Goal: Task Accomplishment & Management: Manage account settings

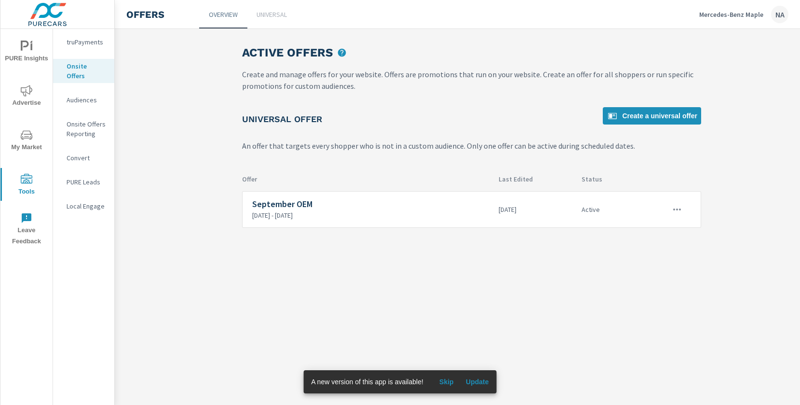
click at [724, 9] on div "Mercedes-Benz Maple NA" at bounding box center [743, 14] width 89 height 17
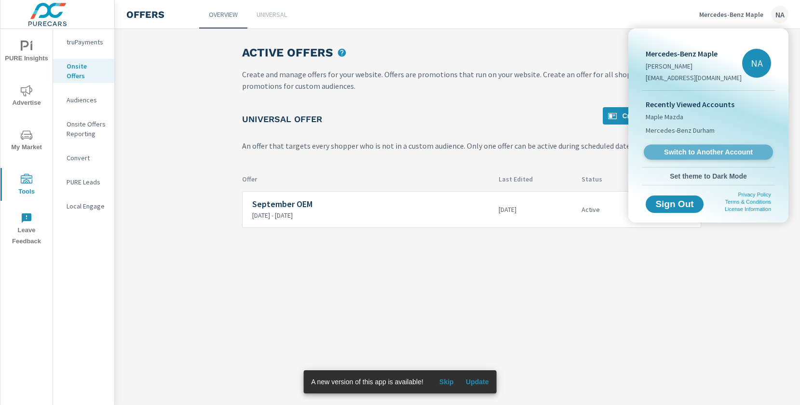
click at [661, 146] on link "Switch to Another Account" at bounding box center [708, 152] width 129 height 15
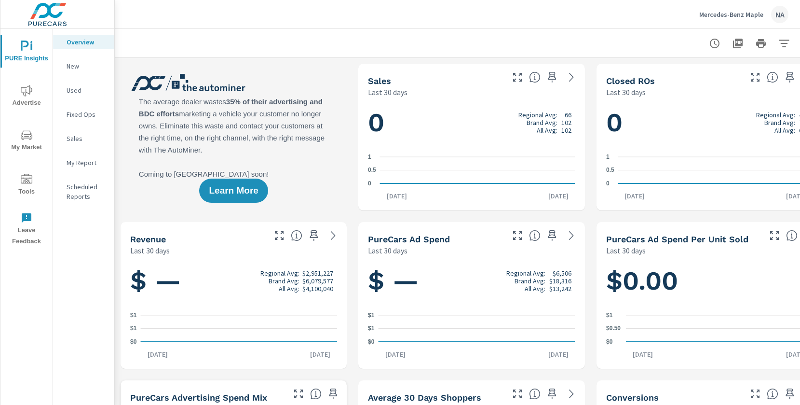
scroll to position [0, 0]
click at [26, 99] on span "Advertise" at bounding box center [26, 97] width 46 height 24
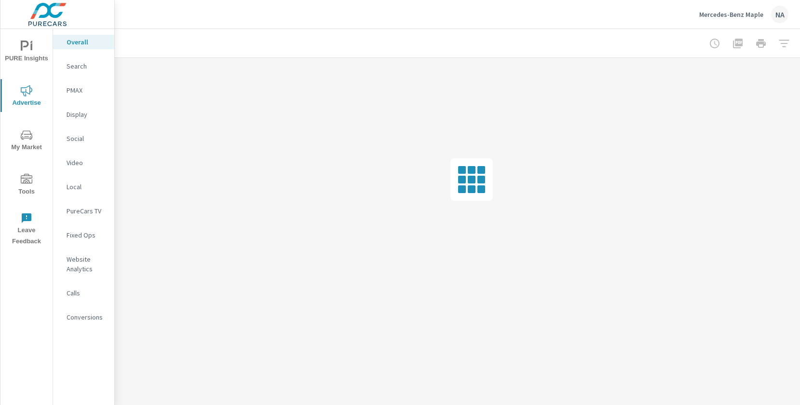
click at [29, 139] on icon "nav menu" at bounding box center [27, 134] width 12 height 9
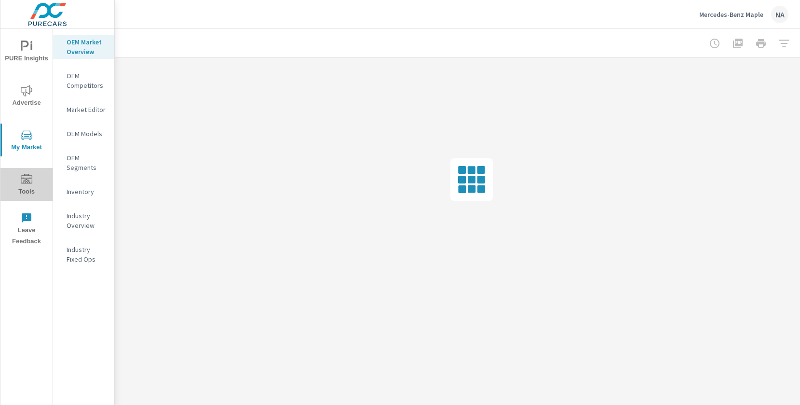
click at [28, 184] on icon "nav menu" at bounding box center [27, 180] width 12 height 12
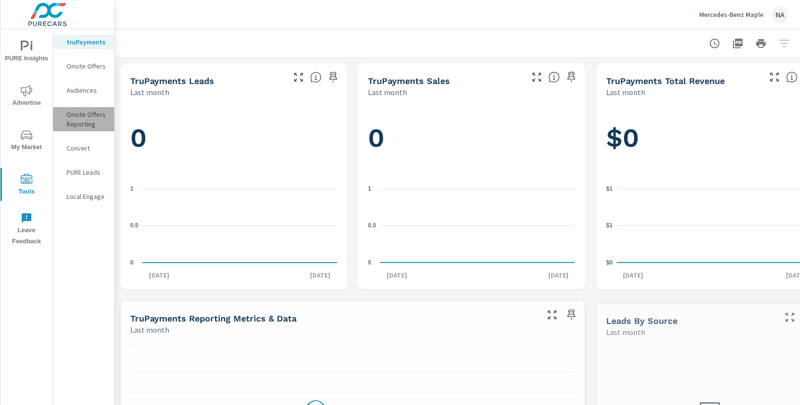
click at [90, 120] on p "Onsite Offers Reporting" at bounding box center [87, 118] width 40 height 19
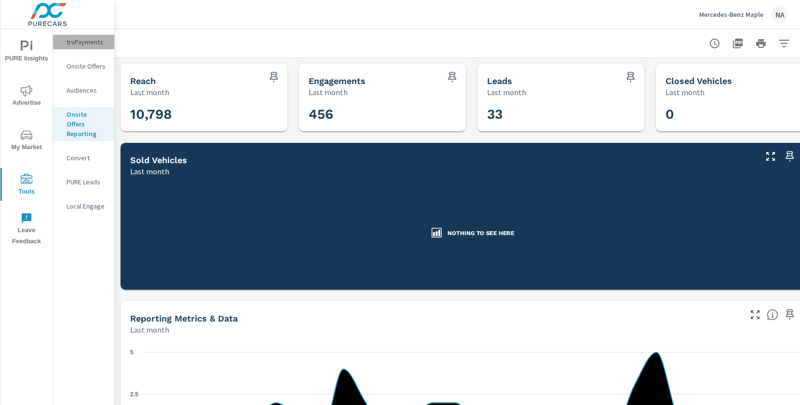
click at [86, 39] on p "truPayments" at bounding box center [87, 42] width 40 height 10
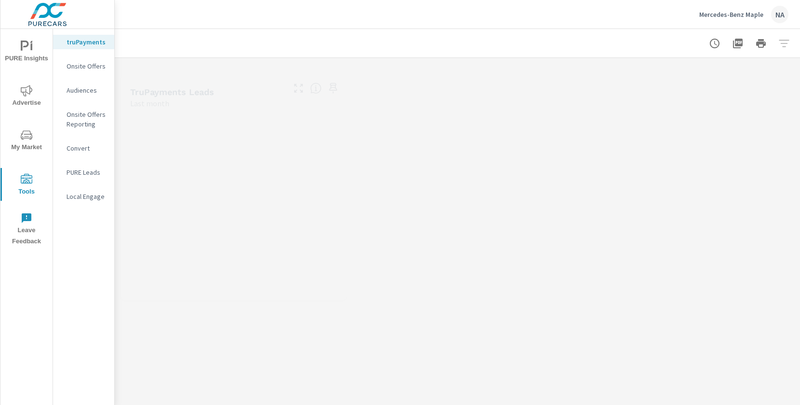
click at [87, 61] on p "Onsite Offers" at bounding box center [87, 66] width 40 height 10
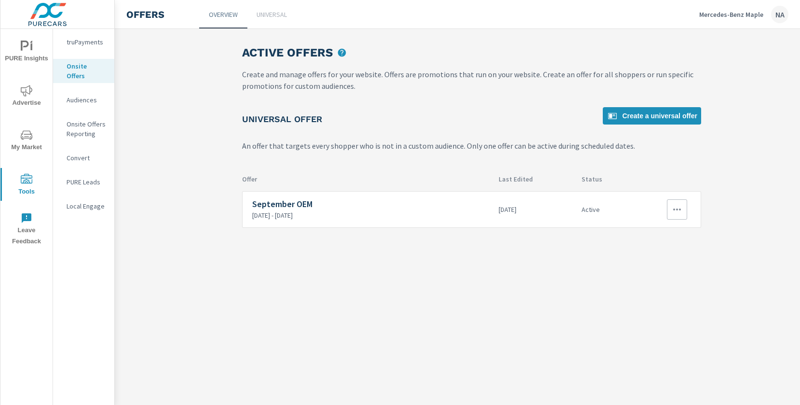
click at [676, 213] on icon "button" at bounding box center [677, 210] width 12 height 12
click at [648, 235] on div "Edit" at bounding box center [646, 232] width 14 height 12
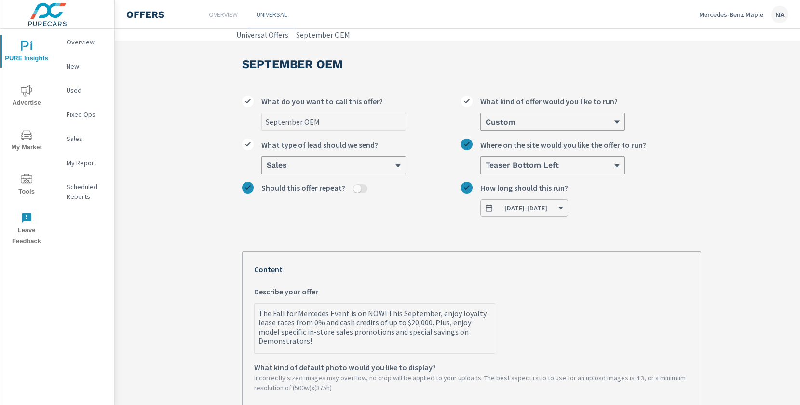
type textarea "x"
drag, startPoint x: 381, startPoint y: 313, endPoint x: 243, endPoint y: 312, distance: 137.9
type textarea "T! This September, enjoy loyalty lease rates from 0% and cash credits of up to …"
type textarea "x"
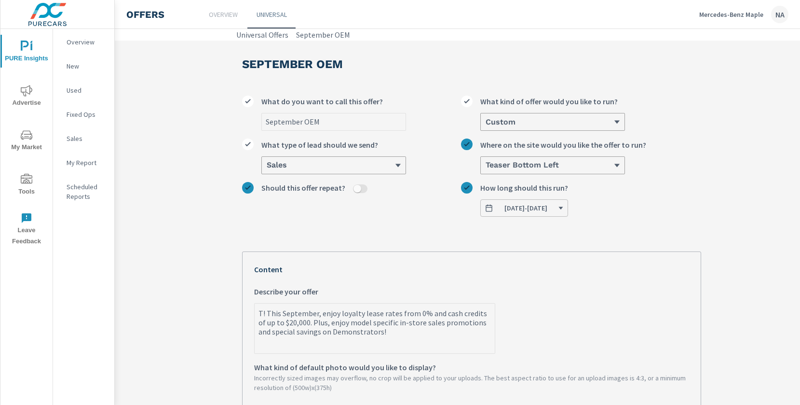
type textarea "Th! This September, enjoy loyalty lease rates from 0% and cash credits of up to…"
type textarea "x"
type textarea "The! This September, enjoy loyalty lease rates from 0% and cash credits of up t…"
type textarea "x"
type textarea "The ! This September, enjoy loyalty lease rates from 0% and cash credits of up …"
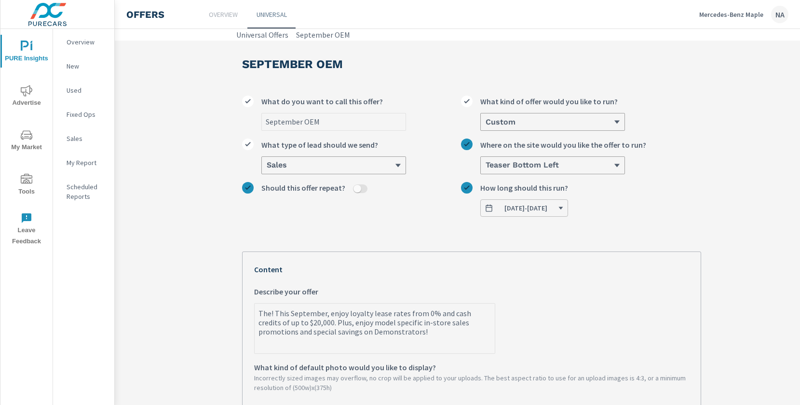
type textarea "x"
type textarea "The S! This September, enjoy loyalty lease rates from 0% and cash credits of up…"
type textarea "x"
type textarea "The Se! This September, enjoy loyalty lease rates from 0% and cash credits of u…"
type textarea "x"
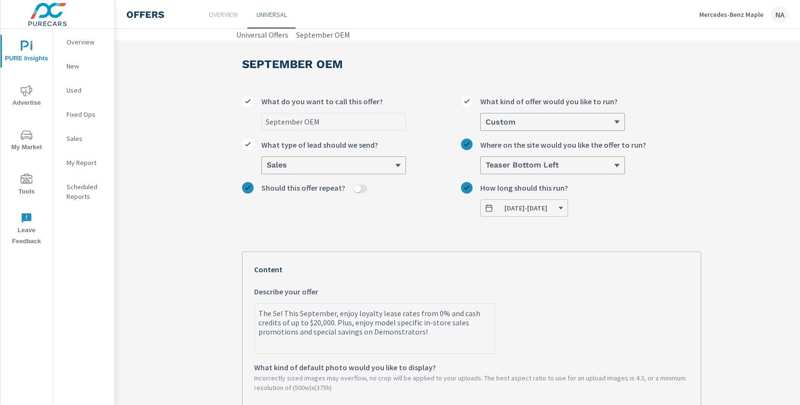
type textarea "The Sep! This September, enjoy loyalty lease rates from 0% and cash credits of …"
type textarea "x"
type textarea "The Sept! This September, enjoy loyalty lease rates from 0% and cash credits of…"
type textarea "x"
type textarea "The Septe! This September, enjoy loyalty lease rates from 0% and cash credits o…"
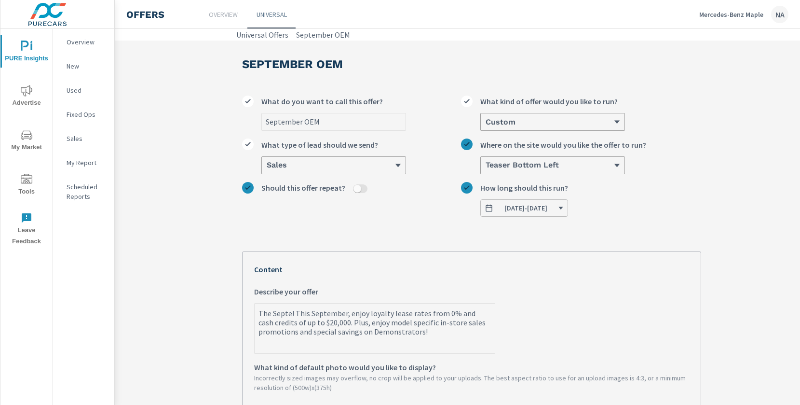
type textarea "x"
type textarea "The Septem! This September, enjoy loyalty lease rates from 0% and cash credits …"
type textarea "x"
type textarea "The Septemb! This September, enjoy loyalty lease rates from 0% and cash credits…"
type textarea "x"
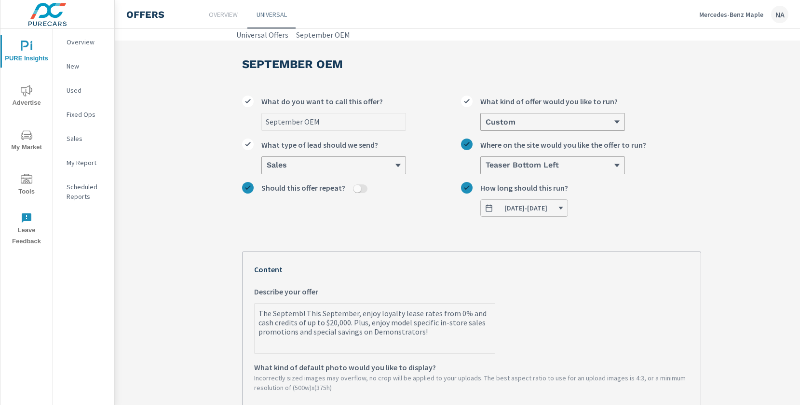
type textarea "The Septembe! This September, enjoy loyalty lease rates from 0% and cash credit…"
type textarea "x"
type textarea "The September! This September, enjoy loyalty lease rates from 0% and cash credi…"
type textarea "x"
type textarea "The September ! This September, enjoy loyalty lease rates from 0% and cash cred…"
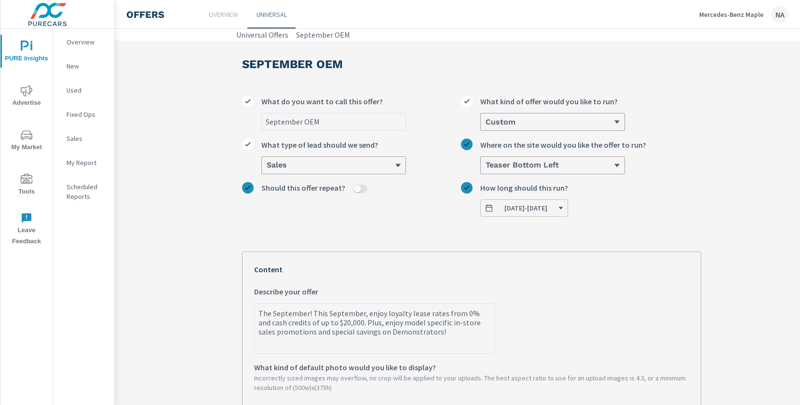
type textarea "x"
type textarea "The September P! This September, enjoy loyalty lease rates from 0% and cash cre…"
type textarea "x"
type textarea "The September Pr! This September, enjoy loyalty lease rates from 0% and cash cr…"
type textarea "x"
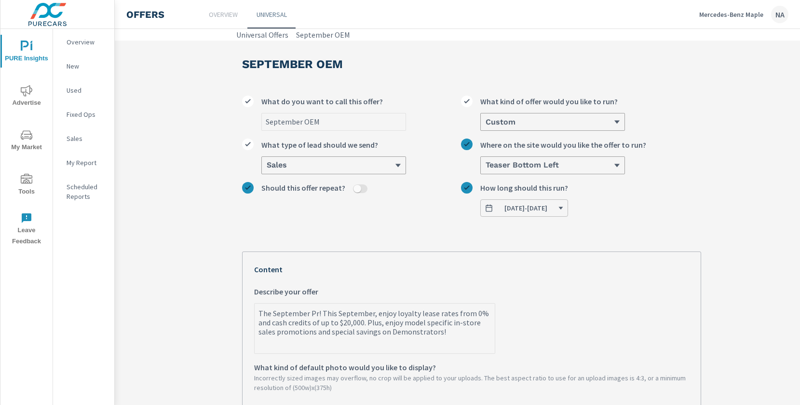
type textarea "The September Pri! This September, enjoy loyalty lease rates from 0% and cash c…"
type textarea "x"
type textarea "The September Priv! This September, enjoy loyalty lease rates from 0% and cash …"
type textarea "x"
type textarea "The September [PERSON_NAME]! This September, enjoy loyalty lease rates from 0% …"
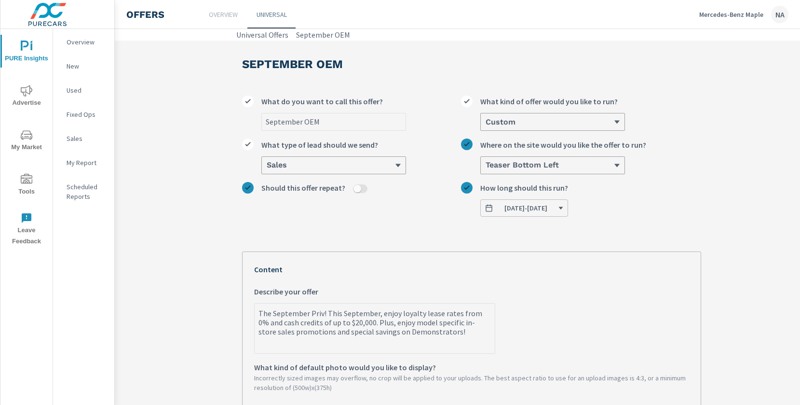
type textarea "x"
type textarea "The September Privat! This September, enjoy loyalty lease rates from 0% and cas…"
type textarea "x"
type textarea "The September Private! This September, enjoy loyalty lease rates from 0% and ca…"
type textarea "x"
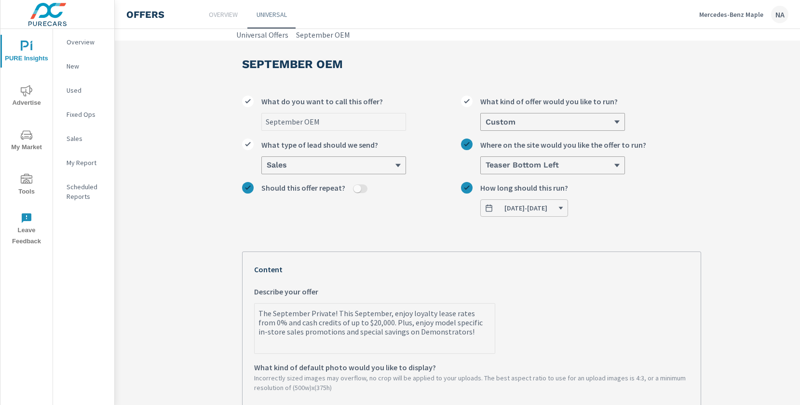
type textarea "The September Private ! This September, enjoy loyalty lease rates from 0% and c…"
type textarea "x"
type textarea "The September Private i! This September, enjoy loyalty lease rates from 0% and …"
type textarea "x"
type textarea "The September Private is! This September, enjoy loyalty lease rates from 0% and…"
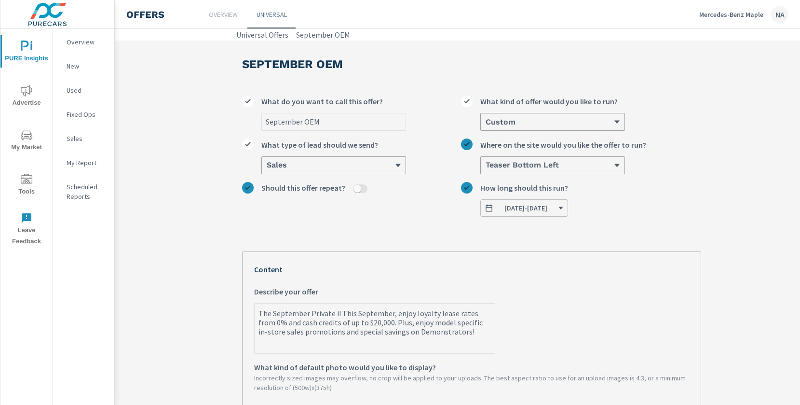
type textarea "x"
type textarea "The September Private is ! This September, enjoy loyalty lease rates from 0% an…"
type textarea "x"
type textarea "The September Private is! This September, enjoy loyalty lease rates from 0% and…"
type textarea "x"
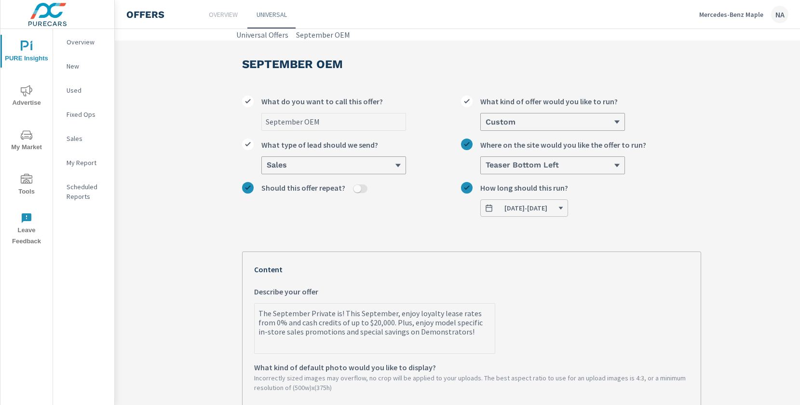
type textarea "The September Private i! This September, enjoy loyalty lease rates from 0% and …"
type textarea "x"
type textarea "The September Private ! This September, enjoy loyalty lease rates from 0% and c…"
type textarea "x"
type textarea "The September Private! This September, enjoy loyalty lease rates from 0% and ca…"
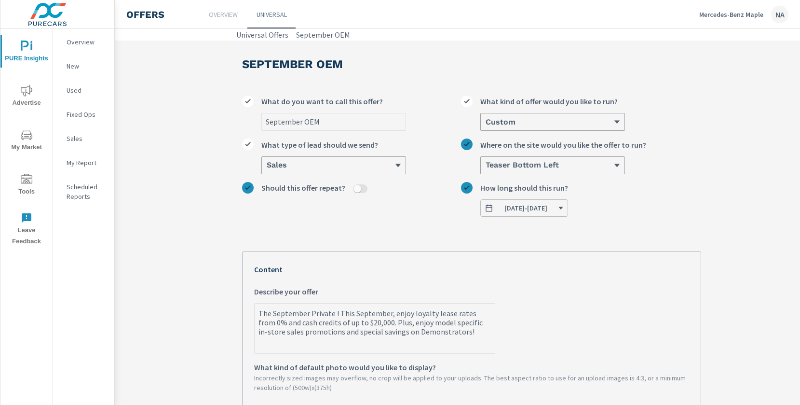
type textarea "x"
type textarea "The September PrivateS! This September, enjoy loyalty lease rates from 0% and c…"
type textarea "x"
type textarea "The September PrivateSa! This September, enjoy loyalty lease rates from 0% and …"
type textarea "x"
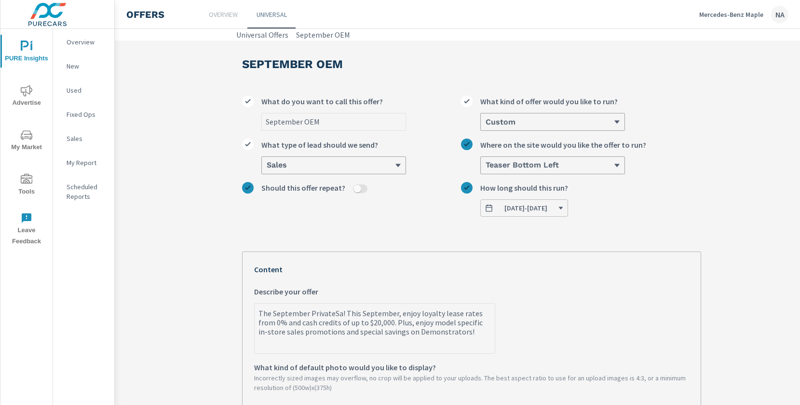
type textarea "The September PrivateS! This September, enjoy loyalty lease rates from 0% and c…"
type textarea "x"
type textarea "The September Private! This September, enjoy loyalty lease rates from 0% and ca…"
type textarea "x"
type textarea "The September Private ! This September, enjoy loyalty lease rates from 0% and c…"
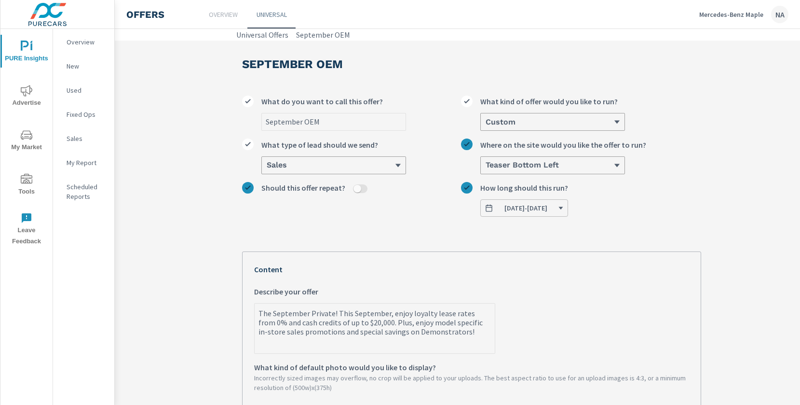
type textarea "x"
type textarea "The September Private S! This September, enjoy loyalty lease rates from 0% and …"
type textarea "x"
type textarea "The September Private Sa! This September, enjoy loyalty lease rates from 0% and…"
type textarea "x"
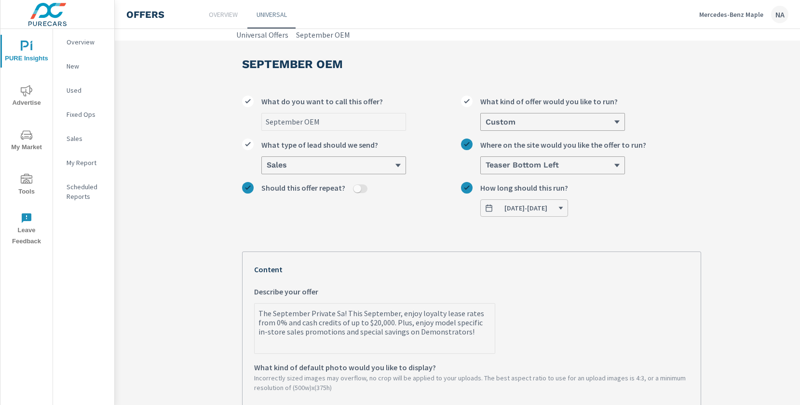
type textarea "The September Private [PERSON_NAME]! This September, enjoy loyalty lease rates …"
type textarea "x"
type textarea "The September Private Sale! This September, enjoy loyalty lease rates from 0% a…"
type textarea "x"
type textarea "The September Private Sale ! This September, enjoy loyalty lease rates from 0% …"
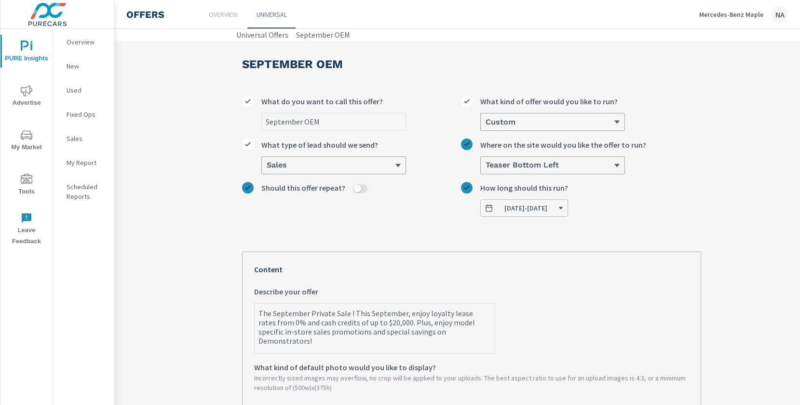
type textarea "x"
type textarea "The September Private Sale E! This September, enjoy loyalty lease rates from 0%…"
type textarea "x"
type textarea "The September Private Sale Ev! This September, enjoy loyalty lease rates from 0…"
type textarea "x"
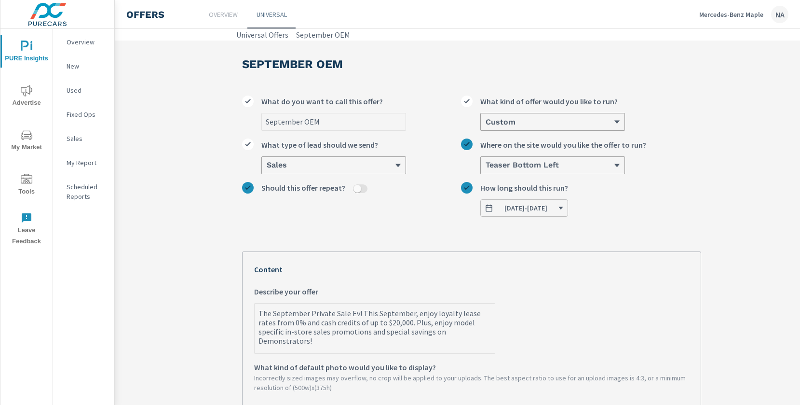
type textarea "The September Private Sale [PERSON_NAME]! This September, enjoy loyalty lease r…"
type textarea "x"
type textarea "The September Private Sale Even! This September, enjoy loyalty lease rates from…"
type textarea "x"
type textarea "The September Private Sale Event! This September, enjoy loyalty lease rates fro…"
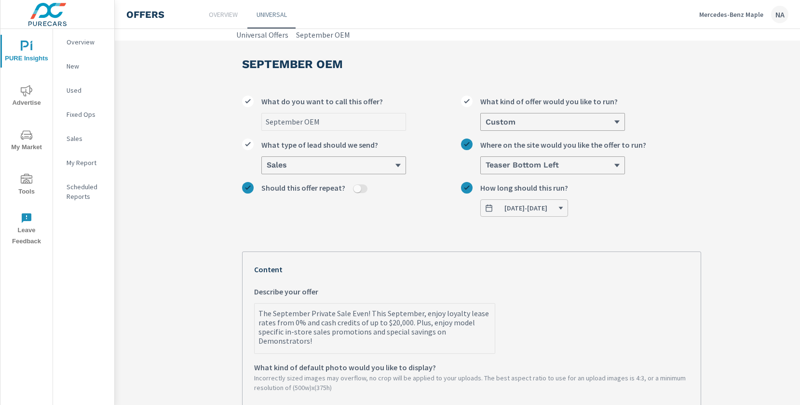
type textarea "x"
type textarea "The September Private Sale Event ! This September, enjoy loyalty lease rates fr…"
type textarea "x"
type textarea "The September Private Sale Event i! This September, enjoy loyalty lease rates f…"
type textarea "x"
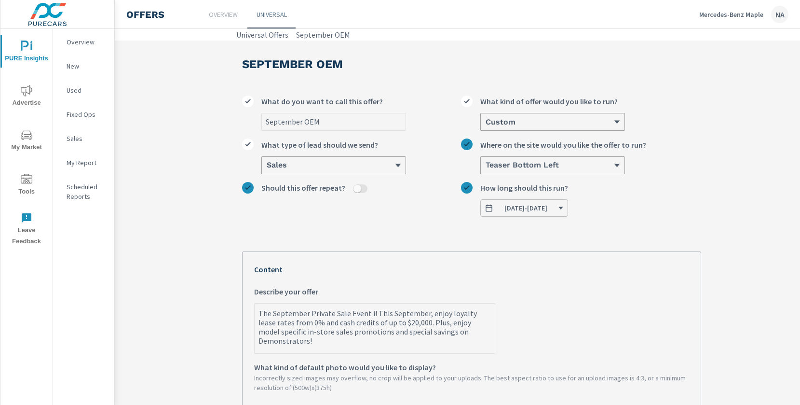
type textarea "The September Private Sale Event is! This September, enjoy loyalty lease rates …"
type textarea "x"
type textarea "The September Private Sale Event is ! This September, enjoy loyalty lease rates…"
type textarea "x"
type textarea "The September Private Sale Event is o! This September, enjoy loyalty lease rate…"
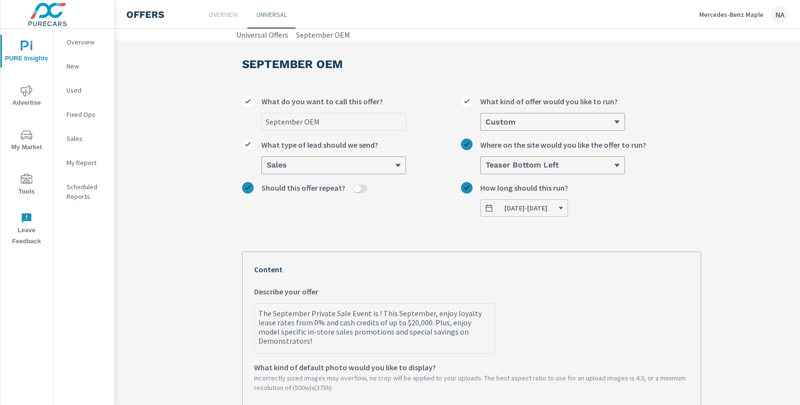
type textarea "x"
type textarea "The September Private Sale Event is on! This September, enjoy loyalty lease rat…"
type textarea "x"
type textarea "The September Private Sale Event is on ! This September, enjoy loyalty lease ra…"
type textarea "x"
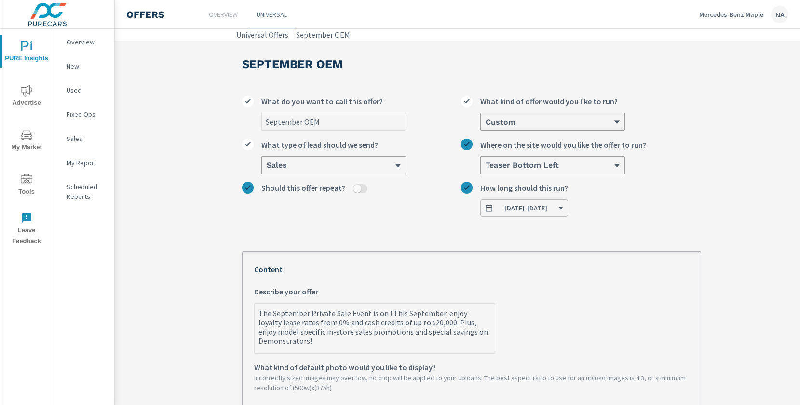
type textarea "The September Private Sale Event is on N! This September, enjoy loyalty lease r…"
type textarea "x"
type textarea "The September Private Sale Event is on NO! This September, enjoy loyalty lease …"
type textarea "x"
type textarea "The September Private Sale Event is on NOW! This September, enjoy loyalty lease…"
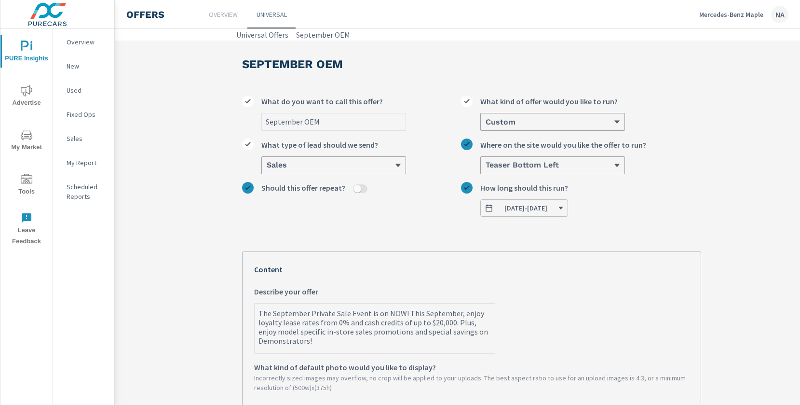
type textarea "x"
type textarea "The September Private Sale Event is on NOW ! This September, enjoy loyalty leas…"
type textarea "x"
type textarea "The September Private Sale Event is on NOW u! This September, enjoy loyalty lea…"
type textarea "x"
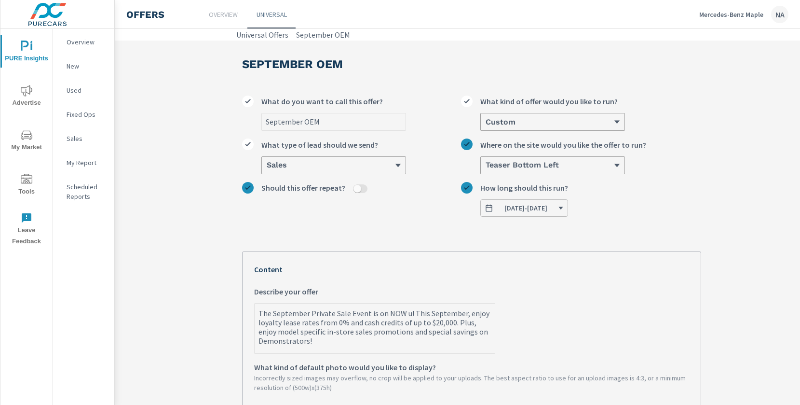
type textarea "The September Private Sale Event is on NOW un! This September, enjoy loyalty le…"
type textarea "x"
type textarea "The September Private Sale Event is on NOW unt! This September, enjoy loyalty l…"
type textarea "x"
type textarea "The September Private Sale Event is on NOW unti! This September, enjoy loyalty …"
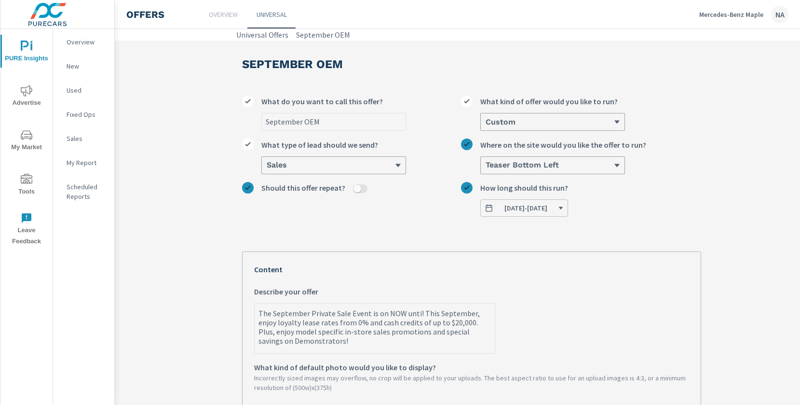
type textarea "x"
type textarea "The September Private Sale Event is on NOW until! This September, enjoy loyalty…"
type textarea "x"
type textarea "The September Private Sale Event is on NOW until ! This September, enjoy loyalt…"
type textarea "x"
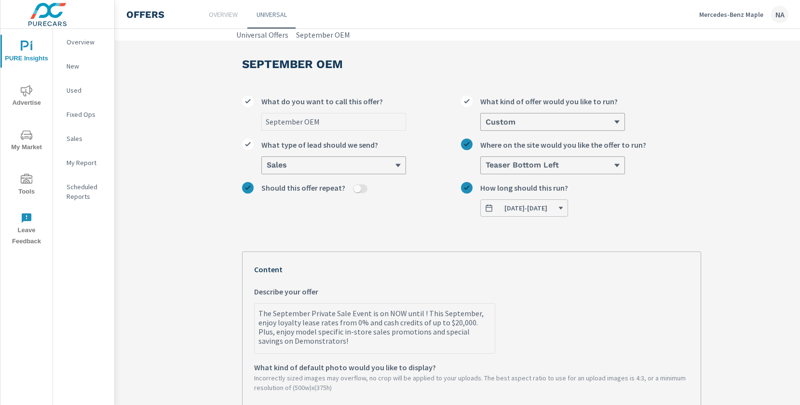
type textarea "The September Private Sale Event is on NOW until S! This September, enjoy loyal…"
type textarea "x"
type textarea "The September Private Sale Event is on NOW until Se! This September, enjoy loya…"
type textarea "x"
type textarea "The September Private Sale Event is on NOW until Sep! This September, enjoy loy…"
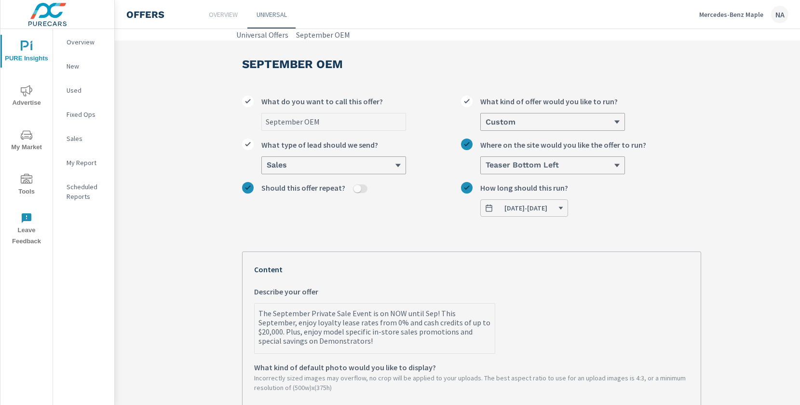
type textarea "x"
type textarea "The September Private Sale Event is on NOW until Sept! This September, enjoy lo…"
type textarea "x"
type textarea "The September Private Sale Event is on NOW until Septm! This September, enjoy l…"
type textarea "x"
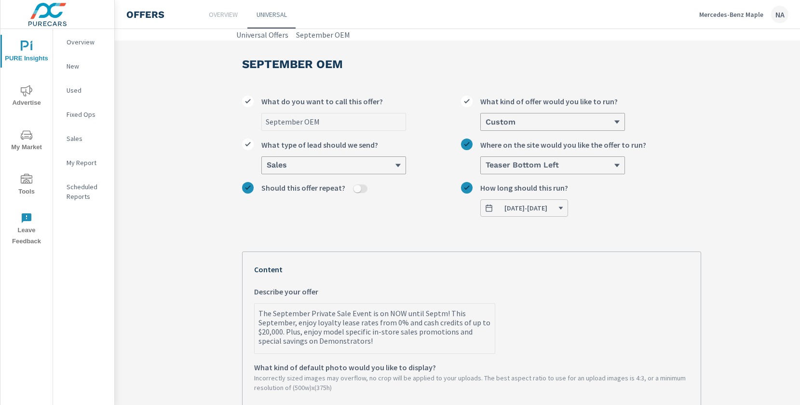
type textarea "The September Private Sale Event is on NOW until Sept! This September, enjoy lo…"
type textarea "x"
type textarea "The September Private Sale Event is on NOW until Septe! This September, enjoy l…"
type textarea "x"
type textarea "The September Private Sale Event is on NOW until Septem! This September, enjoy …"
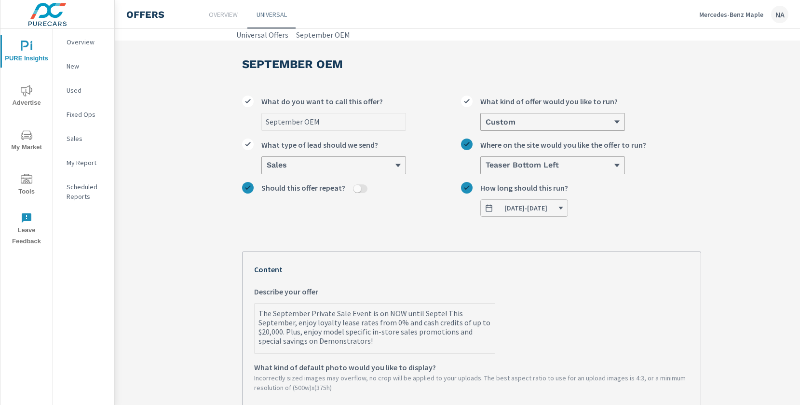
type textarea "x"
type textarea "The September Private Sale Event is on NOW until Septemb! This September, enjoy…"
type textarea "x"
type textarea "The September Private Sale Event is on NOW until Septembe! This September, enjo…"
type textarea "x"
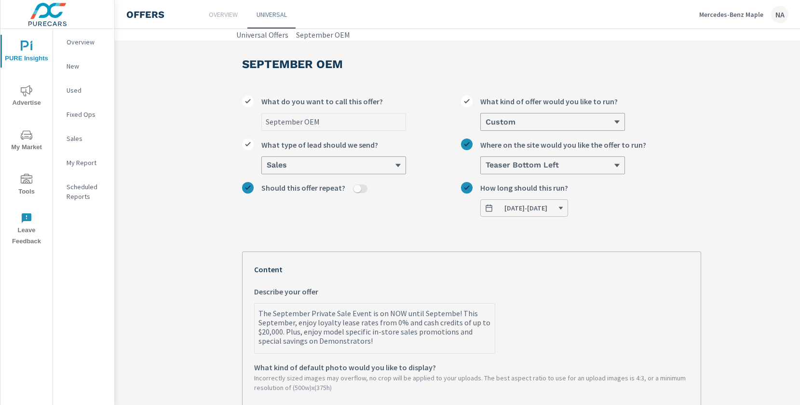
type textarea "The September Private Sale Event is on NOW until September! This September, enj…"
type textarea "x"
type textarea "The September Private Sale Event is on NOW until September ! This September, en…"
type textarea "x"
type textarea "The September Private Sale Event is on NOW until [DATE]! This September, enjoy …"
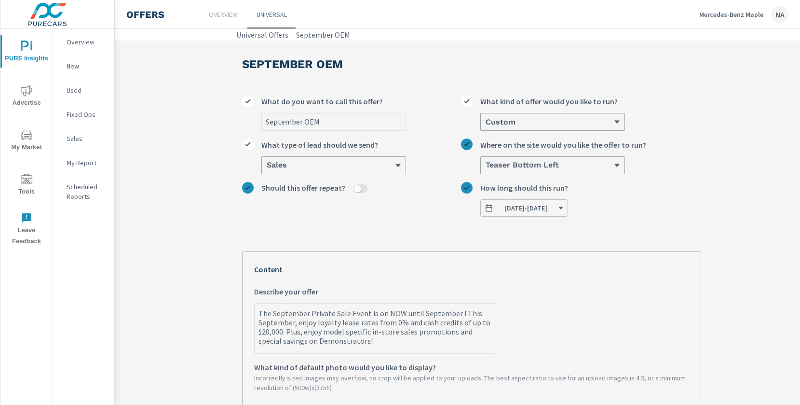
type textarea "x"
type textarea "The September Private Sale Event is on NOW until [DATE]! This September, enjoy …"
type textarea "x"
type textarea "The September Private Sale Event is on NOW until September 30T! This September,…"
type textarea "x"
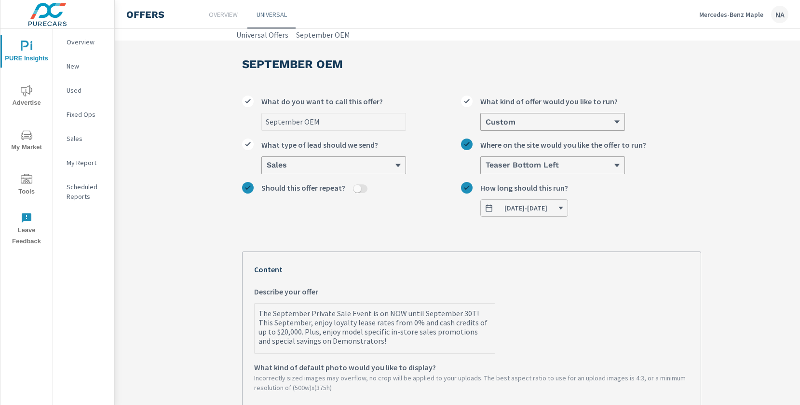
type textarea "The September Private Sale Event is on NOW until [DATE]! This September, enjoy …"
type textarea "x"
type textarea "The September Private Sale Event is on NOW until [DATE]! This September, enjoy …"
type textarea "x"
type textarea "The September Private Sale Event is on NOW until September ! This September, en…"
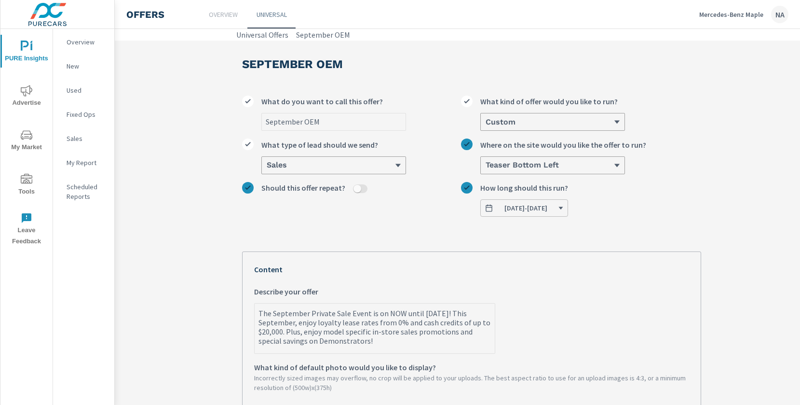
type textarea "x"
type textarea "The September Private Sale Event is on NOW until [DATE]! This September, enjoy …"
type textarea "x"
type textarea "The September Private Sale Event is on NOW until [DATE]! This September, enjoy …"
type textarea "x"
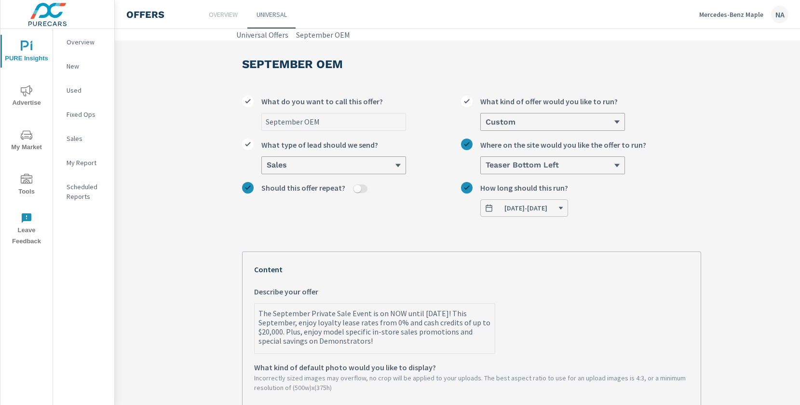
type textarea "The September Private Sale Event is on NOW until [DATE]! This September, enjoy …"
type textarea "x"
type textarea "The September Private Sale Event is on NOW until September ! This September, en…"
type textarea "x"
type textarea "The September Private Sale Event is on NOW until September! This September, enj…"
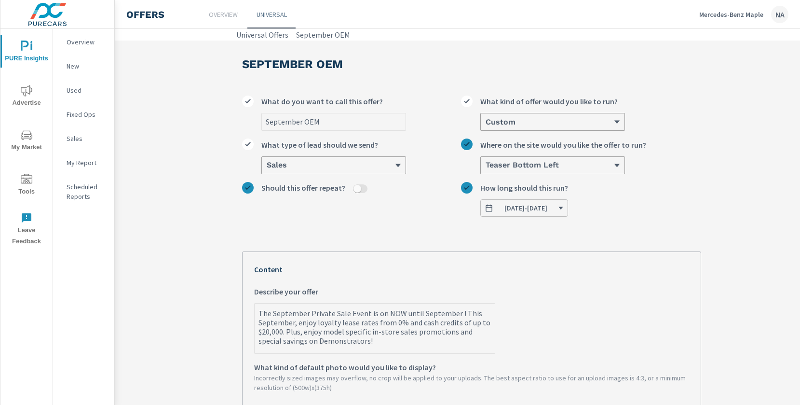
type textarea "x"
type textarea "The September Private Sale Event is on NOW until [DATE]! This September, enjoy …"
type textarea "x"
type textarea "The September Private Sale Event is on NOW until [DATE]! This September, enjoy …"
type textarea "x"
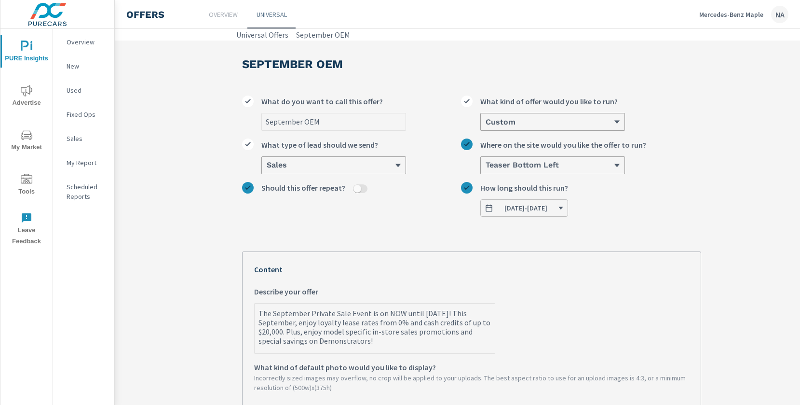
type textarea "The September Private Sale Event is on NOW until [DATE]! This September, enjoy …"
type textarea "x"
type textarea "The September Private Sale Event is on NOW until September! This September, enj…"
type textarea "x"
type textarea "The September Private Sale Event is on NOW until [DATE]! This September, enjoy …"
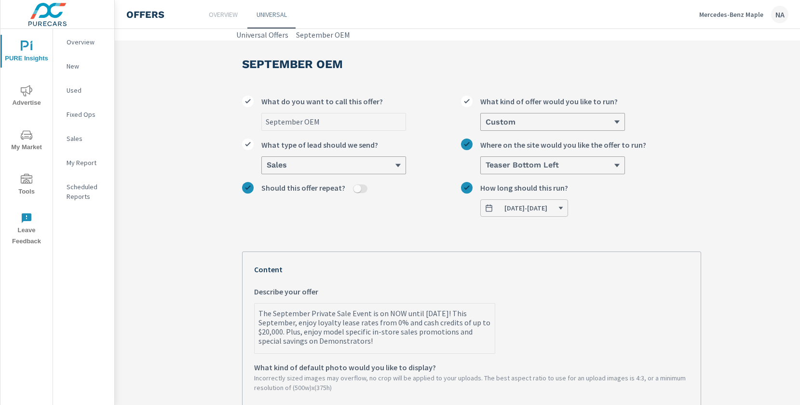
type textarea "x"
type textarea "The September Private Sale Event is on NOW until [DATE]! This September, enjoy …"
type textarea "x"
type textarea "The September Private Sale Event is on NOW until [DATE]! This September, enjoy …"
type textarea "x"
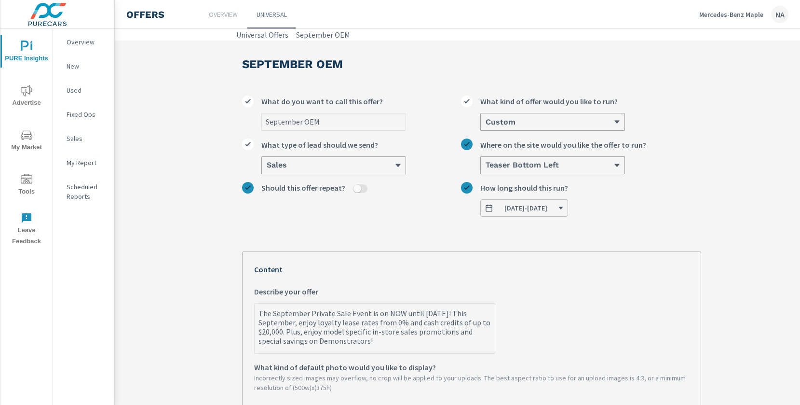
type textarea "The September Private Sale Event is on NOW until September! This September, enj…"
type textarea "x"
type textarea "The September Private Sale Event is on NOW until September ! This September, en…"
type textarea "x"
type textarea "The September Private Sale Event is on NOW until [DATE]! This September, enjoy …"
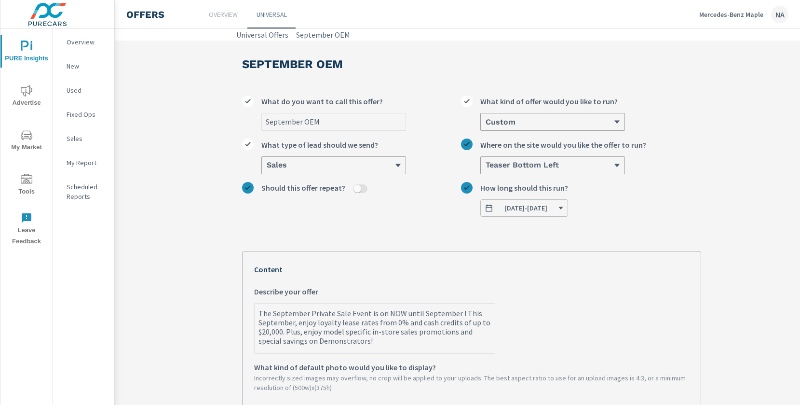
type textarea "x"
type textarea "The September Private Sale Event is on NOW until [DATE]! This September, enjoy …"
type textarea "x"
type textarea "The September Private Sale Event is on NOW until September 20T! This September,…"
type textarea "x"
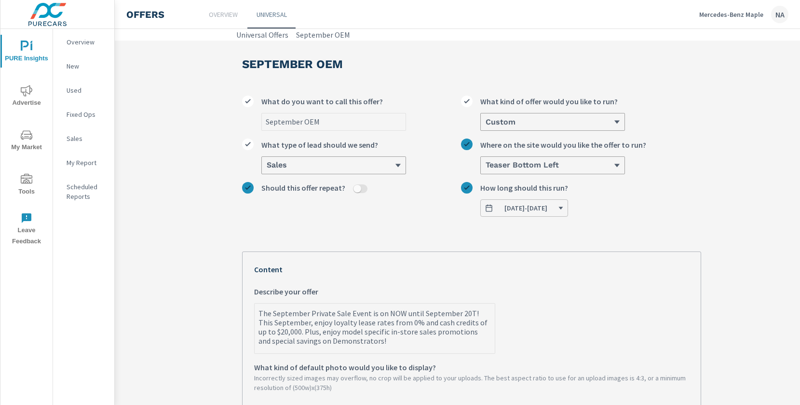
type textarea "The September Private Sale Event is on NOW until [DATE]! This September, enjoy …"
type textarea "x"
type textarea "The September Private Sale Event is on NOW until September 20T! This September,…"
type textarea "x"
type textarea "The September Private Sale Event is on NOW until [DATE]! This September, enjoy …"
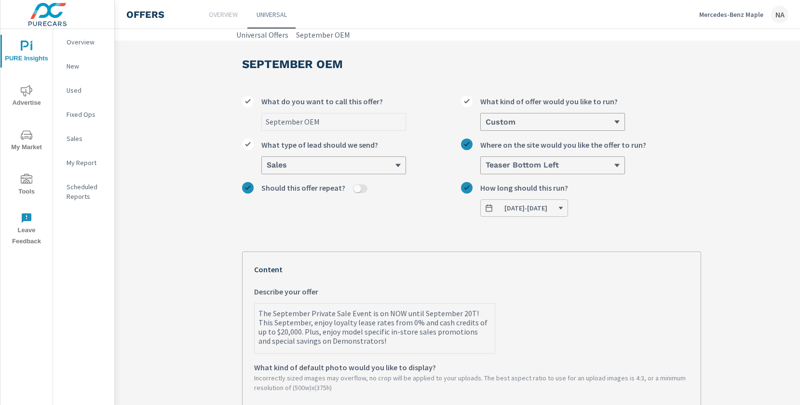
type textarea "x"
type textarea "The September Private Sale Event is on NOW until September 20T! This September,…"
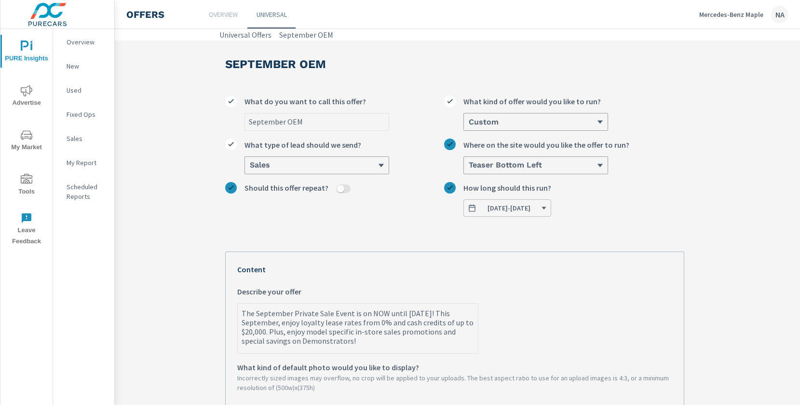
scroll to position [0, 22]
drag, startPoint x: 276, startPoint y: 324, endPoint x: 453, endPoint y: 315, distance: 176.7
click at [453, 315] on textarea "The September Private Sale Event is on NOW until [DATE]! This September, enjoy …" at bounding box center [353, 329] width 240 height 48
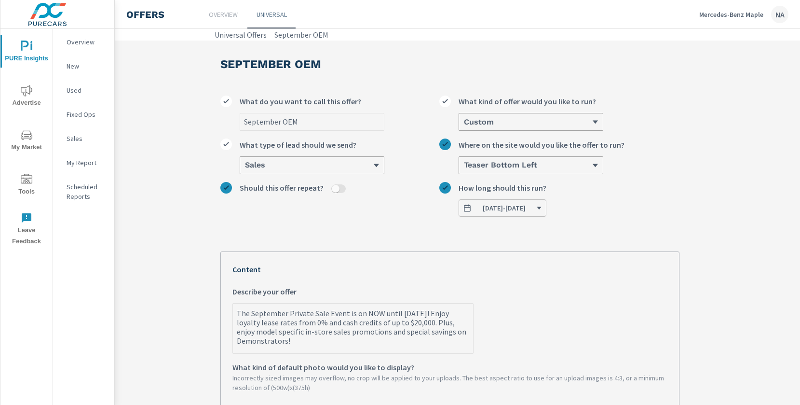
click at [237, 322] on textarea "The September Private Sale Event is on NOW until [DATE]! Enjoy loyalty lease ra…" at bounding box center [353, 329] width 240 height 48
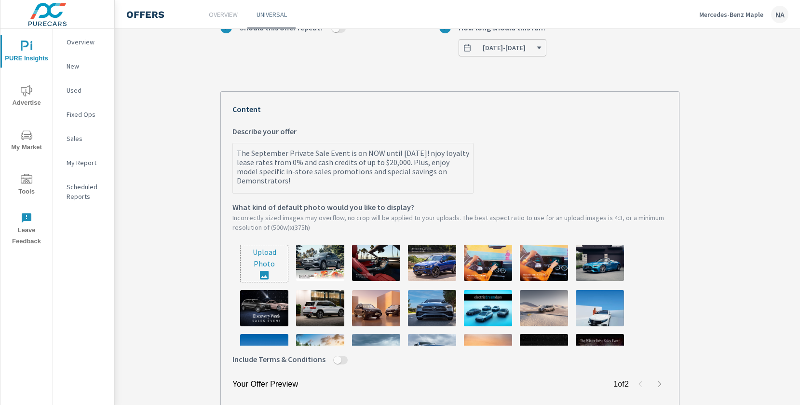
scroll to position [333, 22]
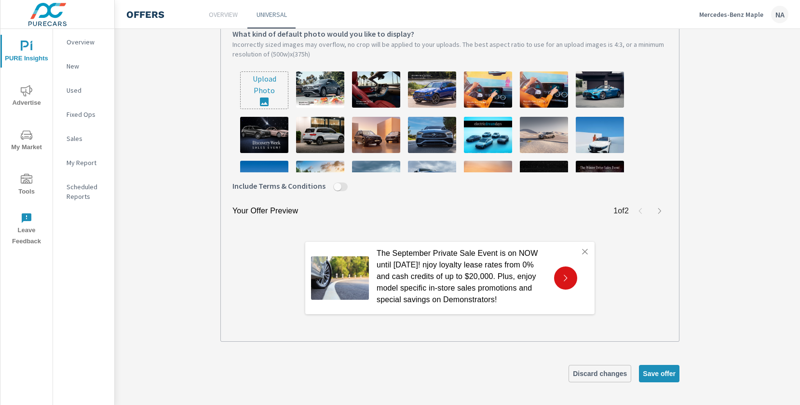
click at [595, 369] on span "Discard changes" at bounding box center [600, 373] width 54 height 9
